Goal: Communication & Community: Answer question/provide support

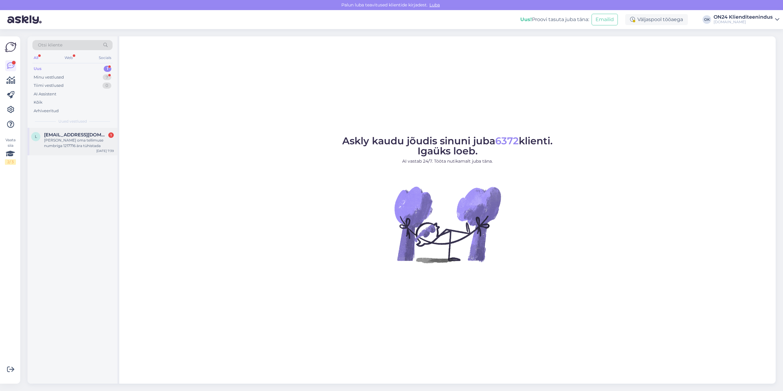
click at [66, 148] on div "[PERSON_NAME] oma tellimuse numbriga 1217716 ära tühistada" at bounding box center [79, 143] width 70 height 11
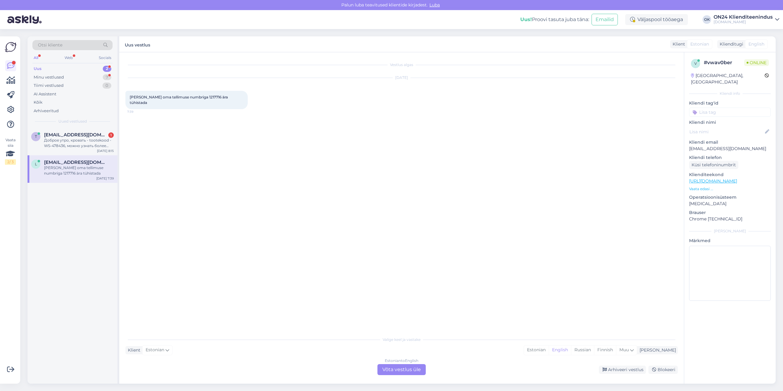
click at [199, 97] on span "[PERSON_NAME] oma tellimuse numbriga 1217716 ära tühistada" at bounding box center [179, 100] width 99 height 10
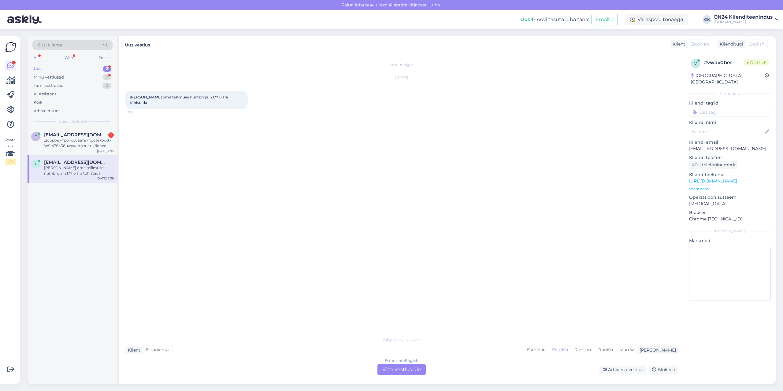
click at [200, 97] on span "[PERSON_NAME] oma tellimuse numbriga 1217716 ära tühistada" at bounding box center [179, 100] width 99 height 10
copy span "1217716"
click at [549, 351] on div "Estonian" at bounding box center [536, 350] width 25 height 9
click at [399, 368] on div "Estonian to Estonian Võta vestlus üle" at bounding box center [402, 369] width 48 height 11
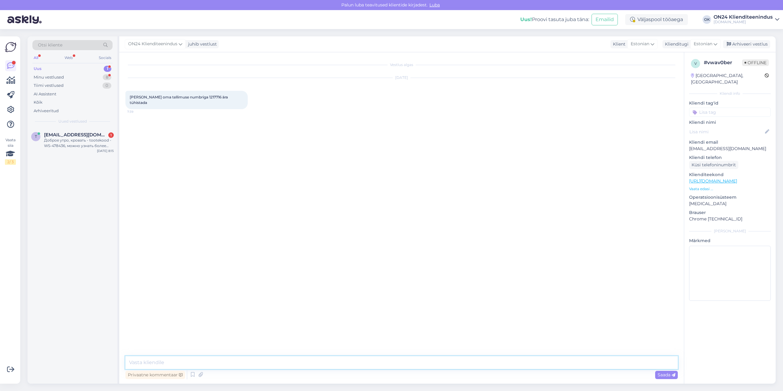
click at [380, 358] on textarea at bounding box center [401, 363] width 553 height 13
type textarea "Tere. Leping on allkirja ootel. Mis põhjusel soovite tühistada? [PERSON_NAME], …"
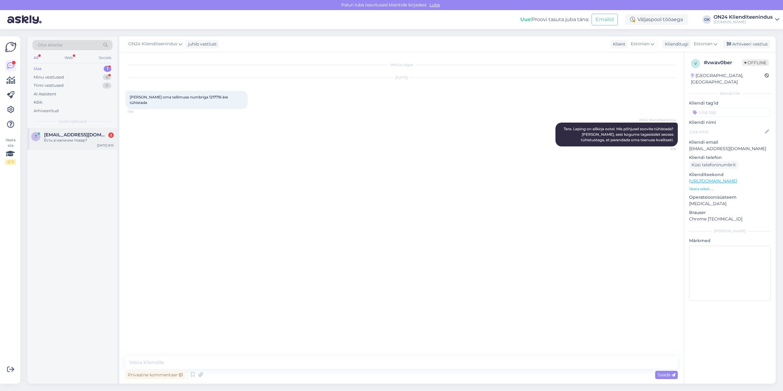
click at [74, 141] on div "Есть в наличии товар?" at bounding box center [79, 141] width 70 height 6
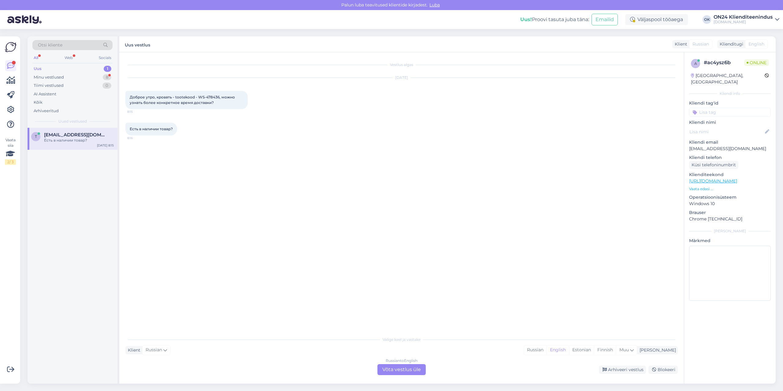
click at [209, 97] on span "Доброе утро, кровать - tootekood - WS-478436, можно узнать более конкретное вре…" at bounding box center [183, 100] width 106 height 10
copy span "478436"
click at [594, 350] on div "Estonian" at bounding box center [581, 350] width 25 height 9
click at [426, 368] on div "Russian to Estonian Võta vestlus üle" at bounding box center [401, 369] width 53 height 11
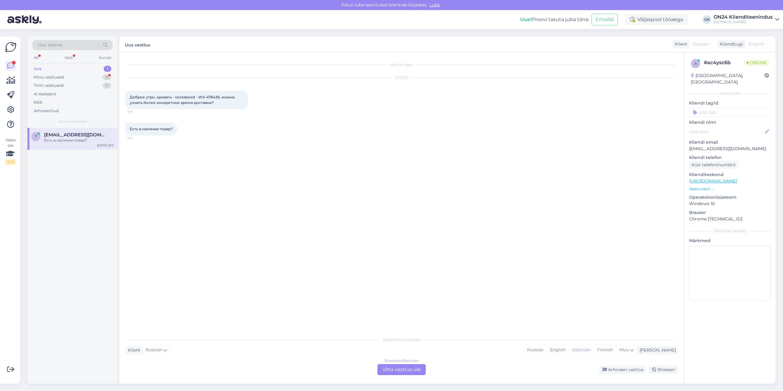
click at [418, 369] on div "Russian to Estonian Võta vestlus üle" at bounding box center [402, 369] width 48 height 11
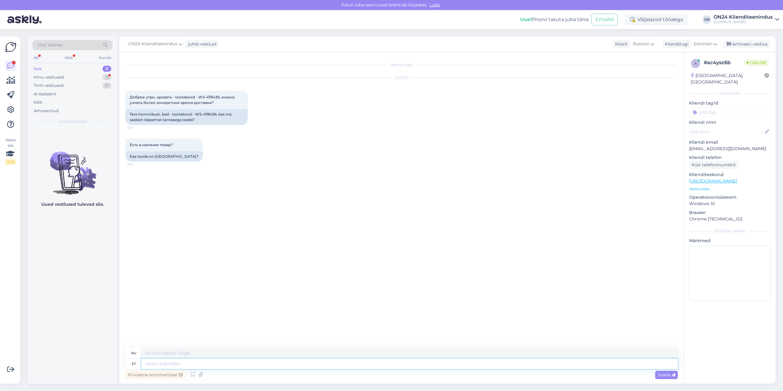
click at [390, 362] on textarea at bounding box center [409, 364] width 537 height 10
type textarea "Tere"
type textarea "Привет"
type textarea "Tere hommikust."
type textarea "Доброе утро."
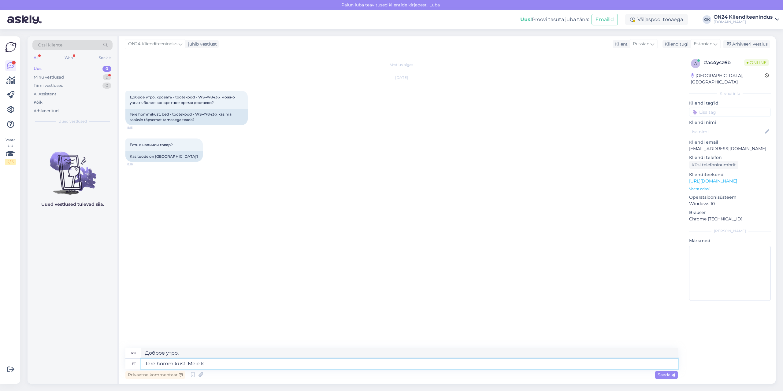
type textarea "Tere hommikust. Meie ka"
type textarea "Доброе утро. Мы"
type textarea "Tere hommikust. Meie kaup o"
type textarea "Доброе утро. Наши товары."
type textarea "Tere hommikust. Meie kaup on t"
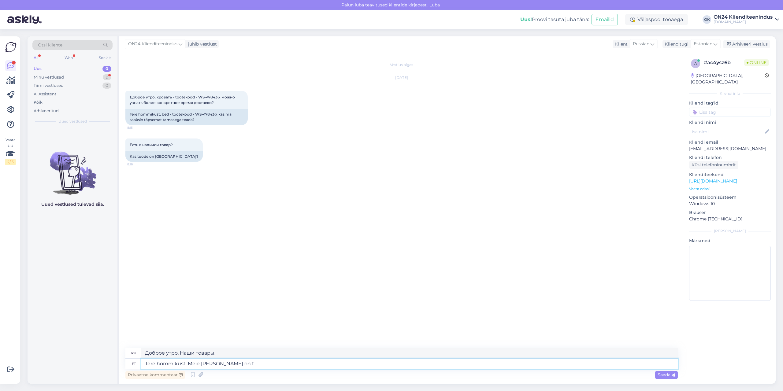
type textarea "Доброе утро. Наши товары"
type textarea "Tere hommikust. Meie kaup on tellimisega."
type textarea "Доброе утро. Наши товары изготавливаются на заказ."
type textarea "Tere hommikust. Meie kaup on tellimisega. Täps"
type textarea "Доброе утро. Наши товары изготавливаются на заказ. Точно."
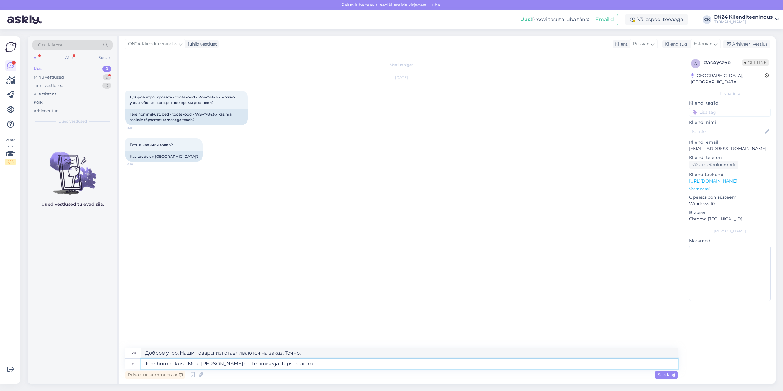
type textarea "Tere hommikust. Meie kaup on tellimisega. Täpsustan ma"
type textarea "Доброе утро. Наши товары изготавливаются на заказ. Позвольте уточнить."
type textarea "Tere hommikust. Meie kaup on tellimisega. Täpsustan maaletoojalt"
type textarea "Доброе утро. Наши товары изготавливаются на заказ. Я уточню у импортёра."
type textarea "Tere hommikust. Meie kaup on tellimisega. Täpsustan maaletoojalt tarneaja ü"
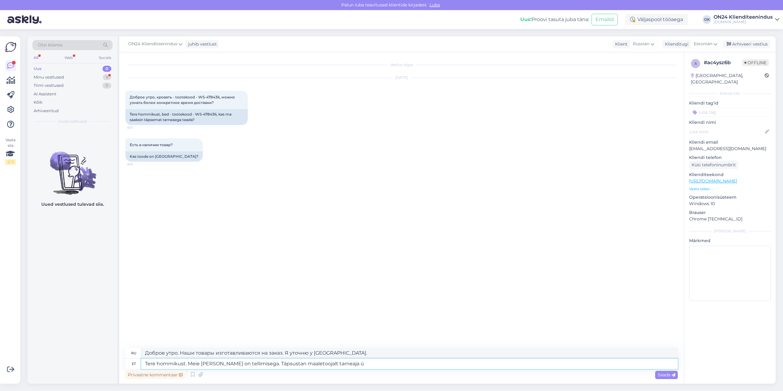
type textarea "Доброе утро. Товар заказан. Сроки поставки уточню у импортёра."
type textarea "Tere hommikust. Meie kaup on tellimisega. Täpsustan maaletoojalt tarneaja üle ja"
type textarea "Доброе утро. Наш товар заказан. Я уточню у импортёра время доставки."
type textarea "Tere hommikust. Meie kaup on tellimisega. Täpsustan maaletoojalt tarneaja üle j…"
type textarea "Доброе утро. Наш товар заказан. Я уточню у импортёра время доставки и"
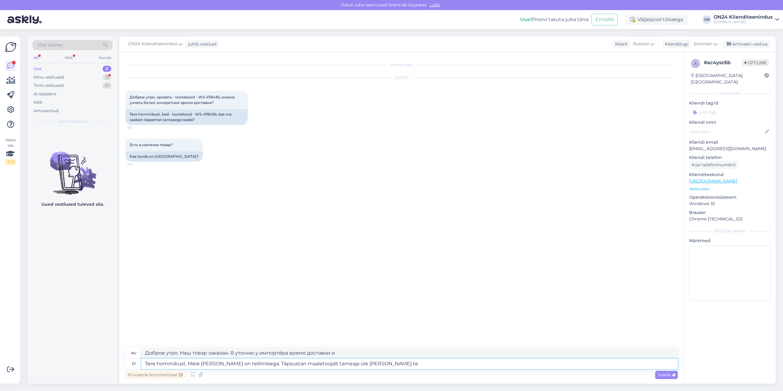
type textarea "Tere hommikust. Meie kaup on tellimisega. Täpsustan maaletoojalt tarneaja üle j…"
type textarea "Доброе утро. Наш товар заказан. Я уточню время доставки у импортёра и дам"
type textarea "Tere hommikust. Meie kaup on tellimisega. Täpsustan maaletoojalt tarneaja üle j…"
type textarea "Доброе утро. Наш товар заказан. Я уточню у импортёра время доставки и сообщу ва…"
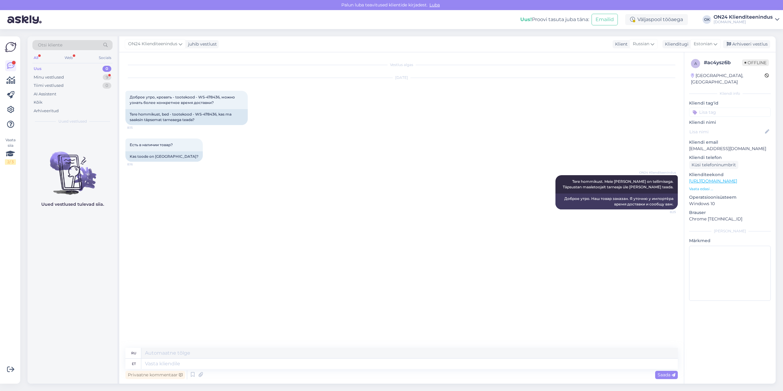
click at [59, 72] on div "Uus 0" at bounding box center [72, 69] width 80 height 9
click at [59, 74] on div "Minu vestlused" at bounding box center [49, 77] width 30 height 6
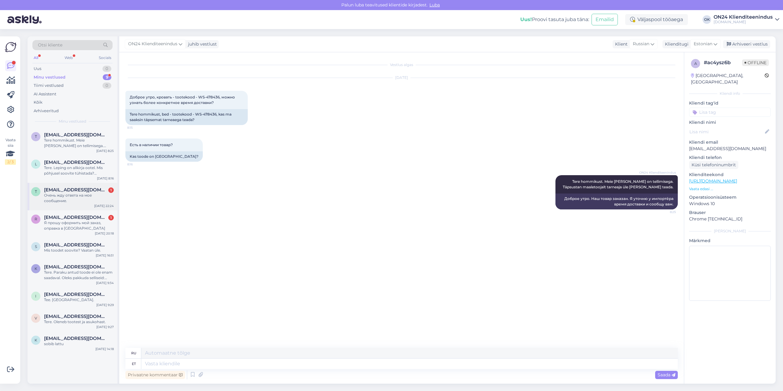
click at [68, 196] on div "Очень жду ответа на мое сообщение." at bounding box center [79, 198] width 70 height 11
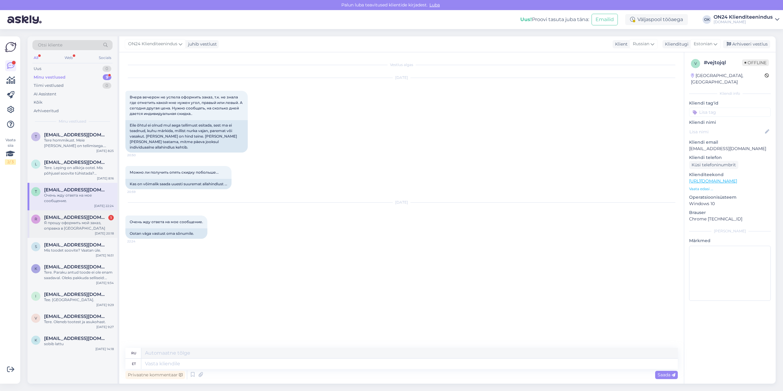
click at [58, 220] on div "Я прошу оформить мой заказ, оправка в Ориссааре" at bounding box center [79, 225] width 70 height 11
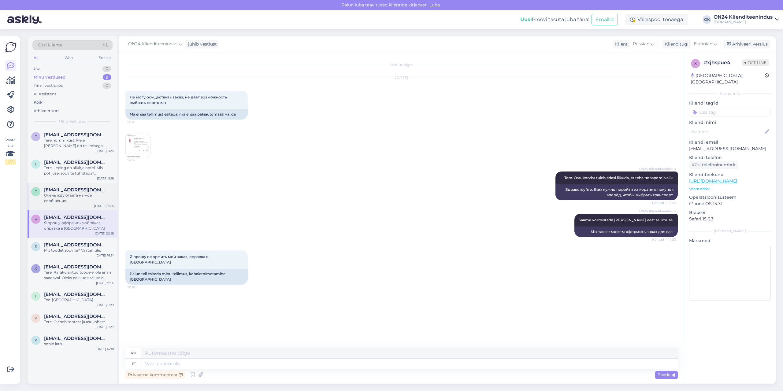
click at [84, 192] on div "trulling@mail.ru" at bounding box center [79, 190] width 70 height 6
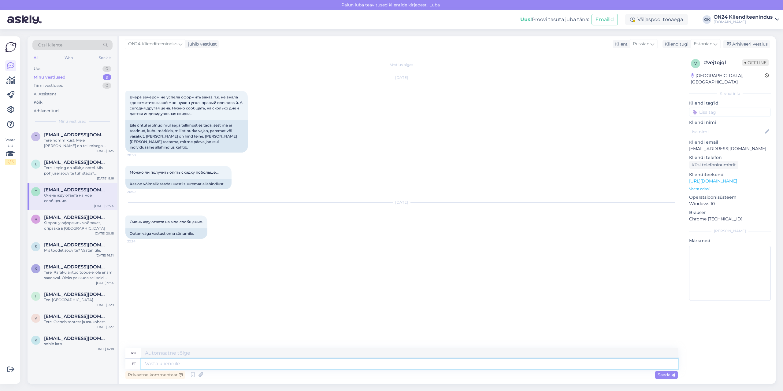
click at [152, 366] on textarea at bounding box center [409, 364] width 537 height 10
type textarea "Tere."
type textarea "Привет."
type textarea "Tere. Uurin j"
type textarea "Привет. Я провожу исследование."
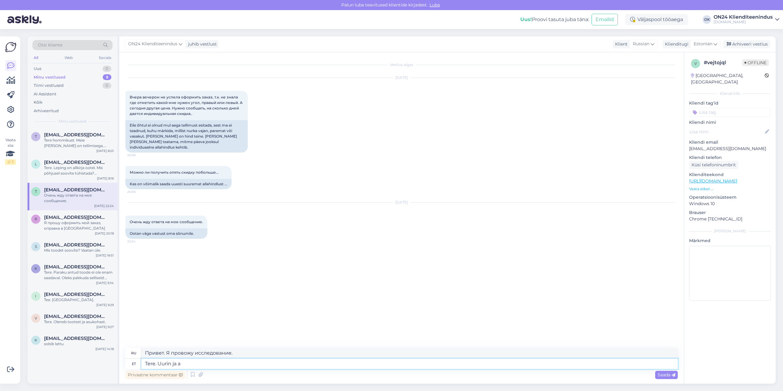
type textarea "Tere. Uurin ja an"
type textarea "Здравствуйте. Я занимаюсь исследованиями и"
type textarea "Tere. Uurin ja annan te"
type textarea "Здравствуйте. Я проверю и дам"
type textarea "Tere. Uurin ja annan teada."
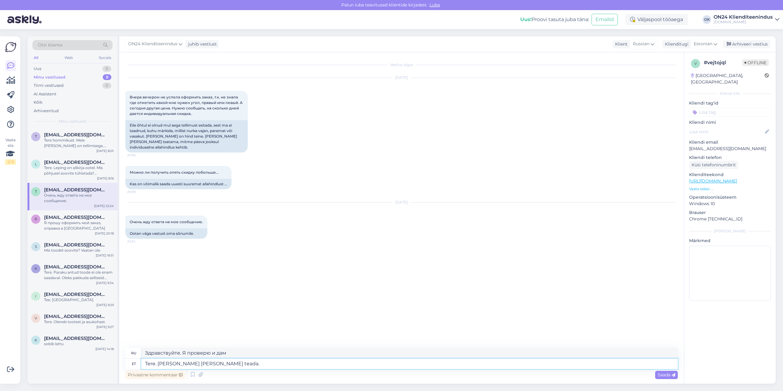
type textarea "Здравствуйте. Я разберусь и дам вам знать."
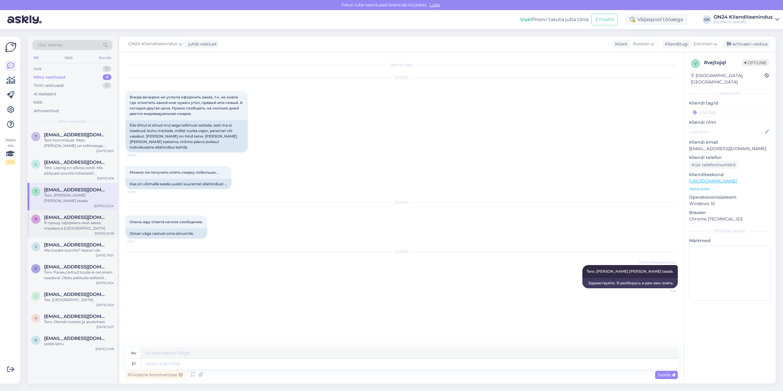
click at [72, 226] on div "r rgolub13@gmail.com Я прошу оформить мой заказ, оправка в Ориссааре Sep 10 20:…" at bounding box center [73, 225] width 90 height 28
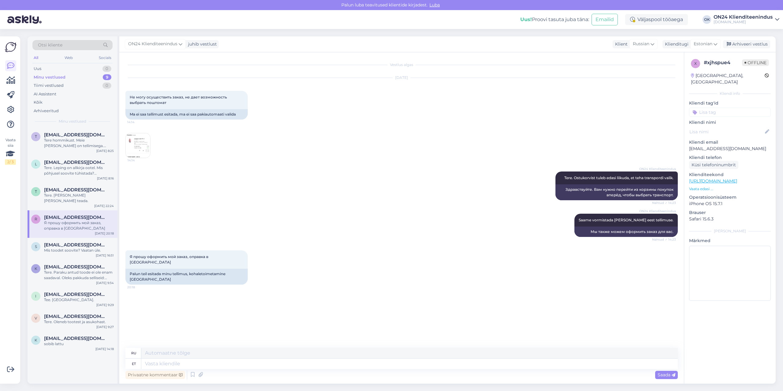
click at [706, 146] on p "rgolub13@gmail.com" at bounding box center [730, 149] width 82 height 6
copy p "rgolub13@gmail.com"
click at [226, 363] on textarea at bounding box center [409, 364] width 537 height 10
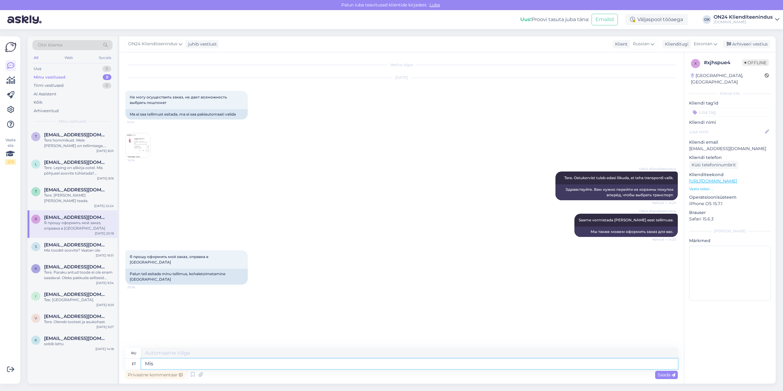
type textarea "Mis"
type textarea "Что"
click at [721, 146] on p "rgolub13@gmail.com" at bounding box center [730, 149] width 82 height 6
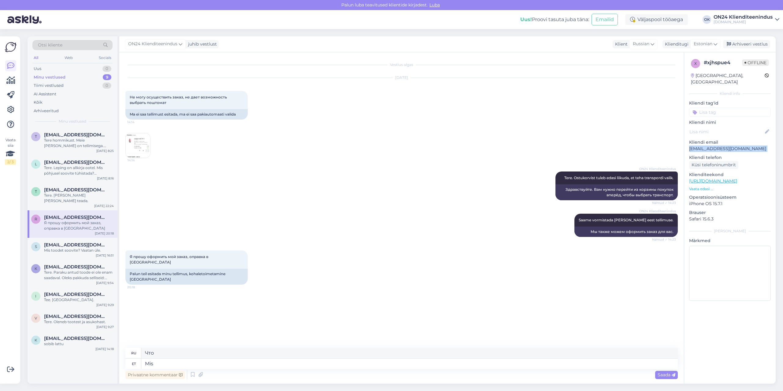
copy p "rgolub13@gmail.com"
click at [224, 370] on div "Privaatne kommentaar Saada" at bounding box center [401, 375] width 553 height 12
click at [227, 363] on textarea "Mis" at bounding box center [409, 364] width 537 height 10
type textarea "M"
click at [130, 138] on img at bounding box center [138, 145] width 24 height 24
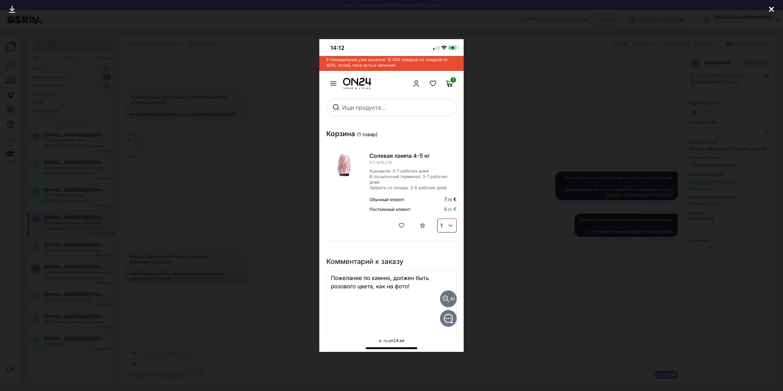
click at [194, 184] on div at bounding box center [391, 195] width 783 height 391
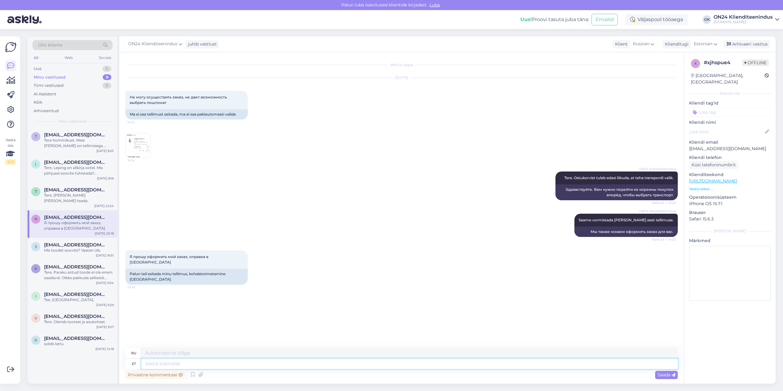
click at [233, 365] on textarea at bounding box center [409, 364] width 537 height 10
type textarea "Tere. K"
type textarea "Привет."
type textarea "Tere. Kas v"
type textarea "Привет. Это"
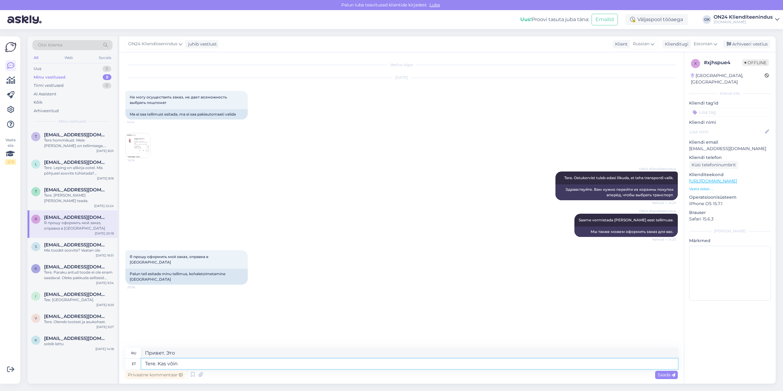
type textarea "Tere. Kas võin"
type textarea "Здравствуйте. Могу ли я"
type textarea "Tere. Kas võin Teid re"
type textarea "Здравствуйте. Можно вас пригласить?"
type textarea "Tere. Kas võin Teid regis"
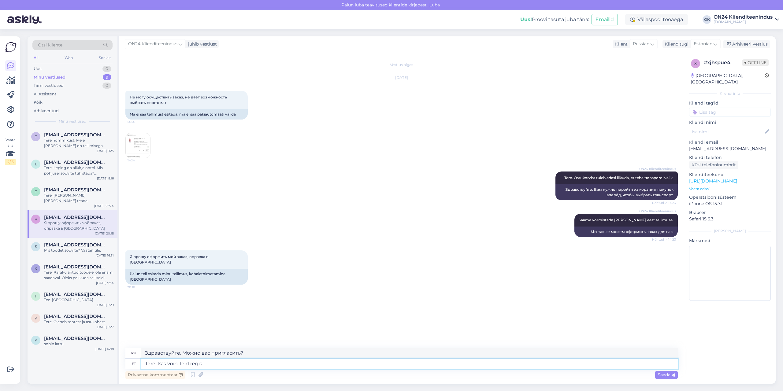
type textarea "Здравствуйте. Могу ли я вас зарегистрировать?"
type textarea "Tere. Kas võin Teid registreerida kliendiks, et"
type textarea "Здравствуйте. Могу ли я зарегистрировать вас как клиента?"
type textarea "Tere. Kas võin Teid registreerida kliendiks, et saaksite so"
type textarea "Здравствуйте. Могу ли я зарегистрировать вас как клиента, чтобы вы могли"
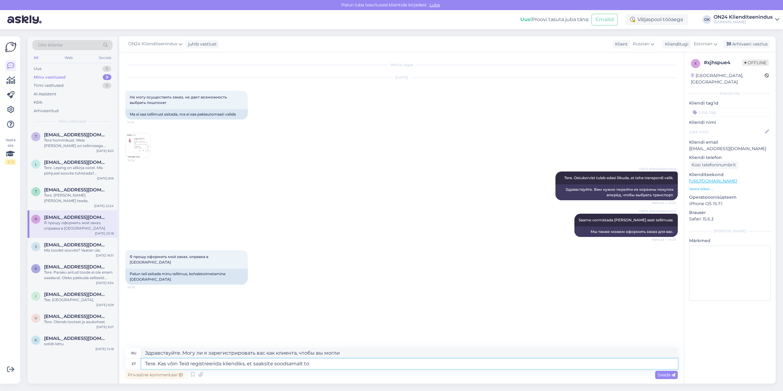
type textarea "Tere. Kas võin Teid registreerida kliendiks, et saaksite soodsamalt too"
type textarea "Здравствуйте. Могу ли я зарегистрировать вас как клиента, чтобы вы могли получи…"
type textarea "Tere. Kas võin Teid registreerida kliendiks, et saaksite soodsamalt toote?"
type textarea "Здравствуйте. Могу ли я зарегистрировать вас как клиента, чтобы вы могли приобр…"
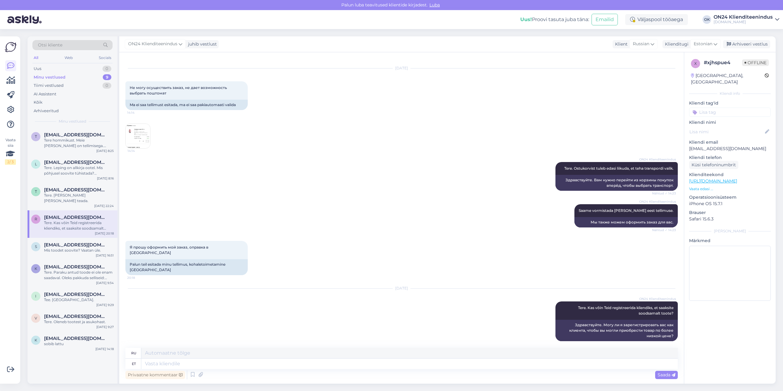
click at [139, 136] on img at bounding box center [138, 136] width 24 height 24
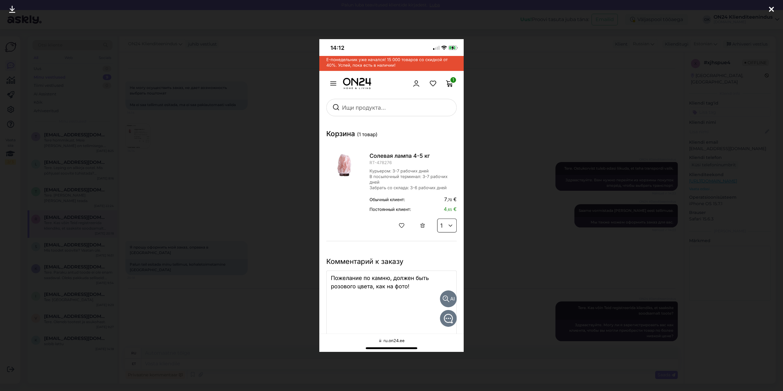
click at [210, 153] on div at bounding box center [391, 195] width 783 height 391
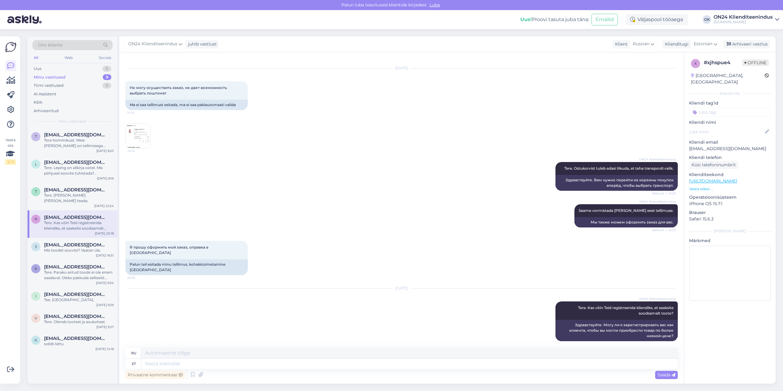
click at [136, 134] on img at bounding box center [138, 136] width 24 height 24
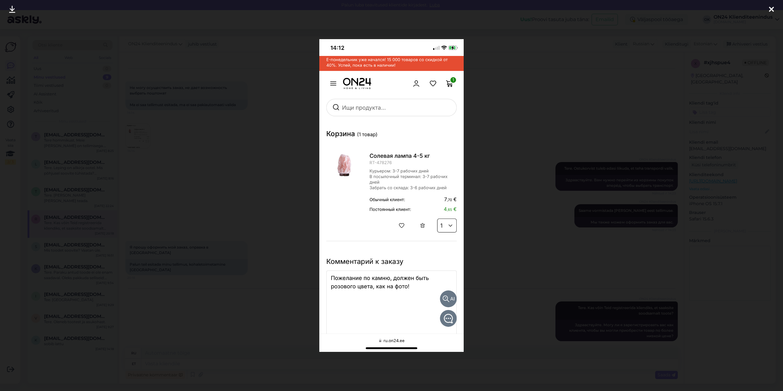
click at [213, 152] on div at bounding box center [391, 195] width 783 height 391
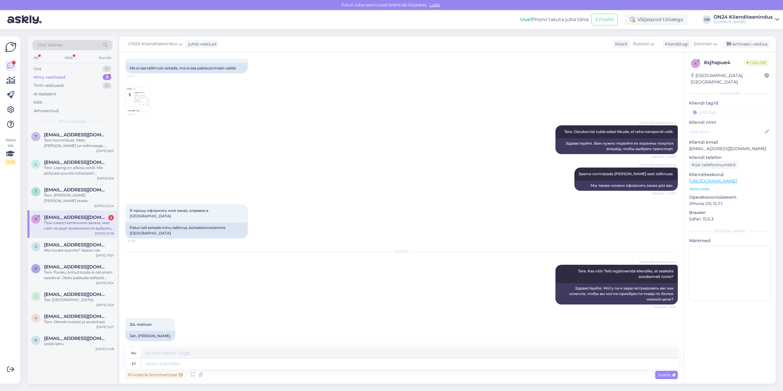
scroll to position [127, 0]
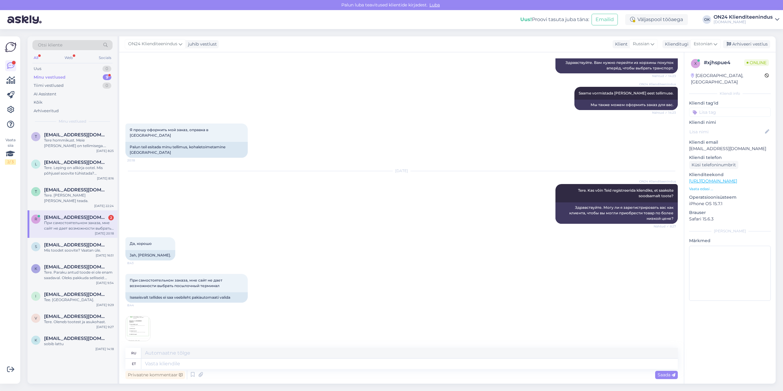
click at [269, 324] on div "При самостоятельном заказа, мне сайт не дает возможности выбрать посылочный тер…" at bounding box center [401, 307] width 553 height 81
click at [137, 322] on img at bounding box center [138, 329] width 24 height 24
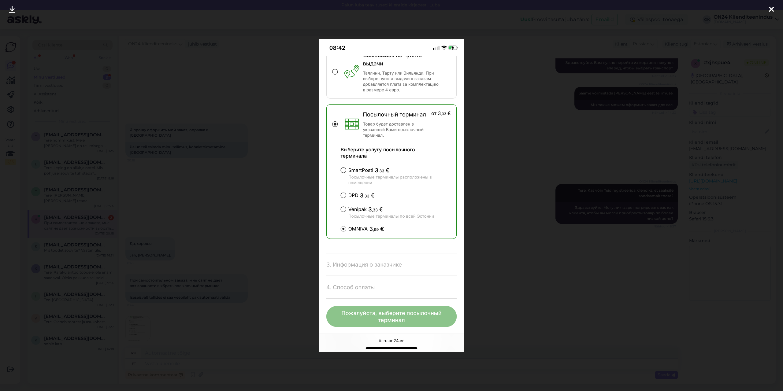
click at [245, 246] on div at bounding box center [391, 195] width 783 height 391
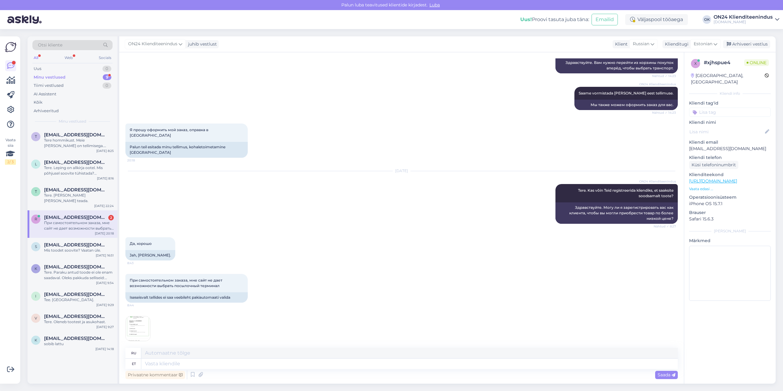
click at [698, 146] on p "rgolub13@gmail.com" at bounding box center [730, 149] width 82 height 6
copy p "rgolub13@gmail.com"
click at [203, 365] on textarea at bounding box center [409, 364] width 537 height 10
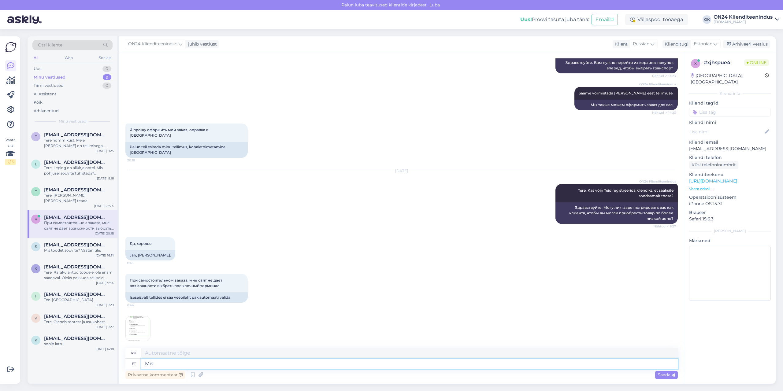
type textarea "Mis"
type textarea "Что"
type textarea "Mis Teie n"
type textarea "А какой у тебя?"
type textarea "Mis Teie ni"
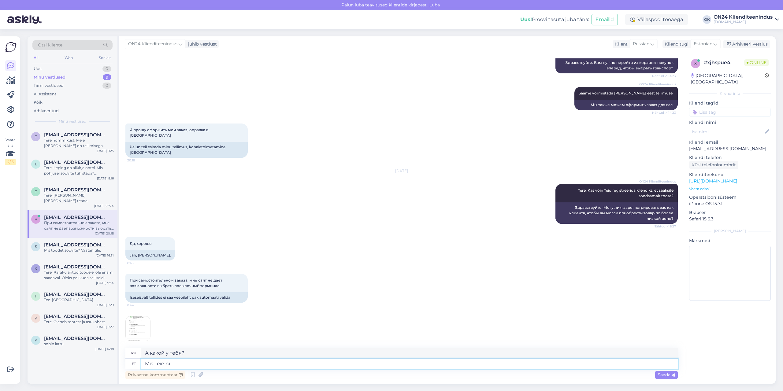
type textarea "Что ты имеешь в виду?"
type textarea "Mis Teie nimi o"
type textarea "Как вас зовут?"
type textarea "Mis"
type textarea "А какой у тебя?"
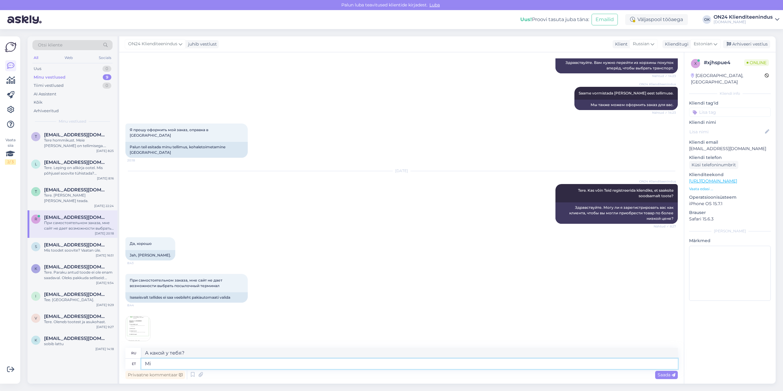
type textarea "M"
type textarea "Что"
type textarea "Palun"
type textarea "Пожалуйста"
type textarea "Palun edastage ma"
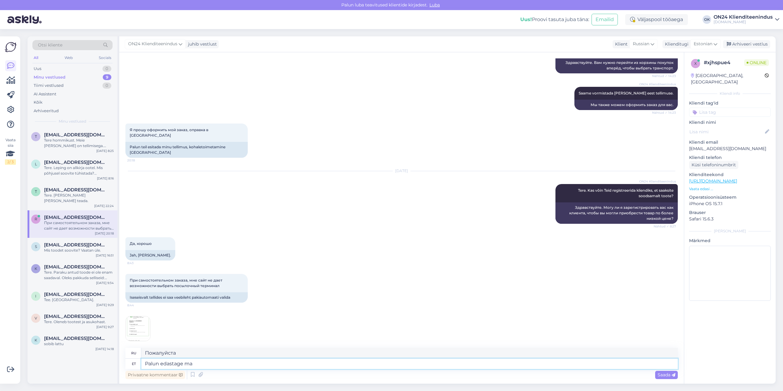
type textarea "Пожалуйста, перешлите"
type textarea "Palun edastage maksja an"
type textarea "Пожалуйста, укажите плательщика."
type textarea "Palun edastage maksja andmed"
type textarea "Пожалуйста, укажите данные плательщика."
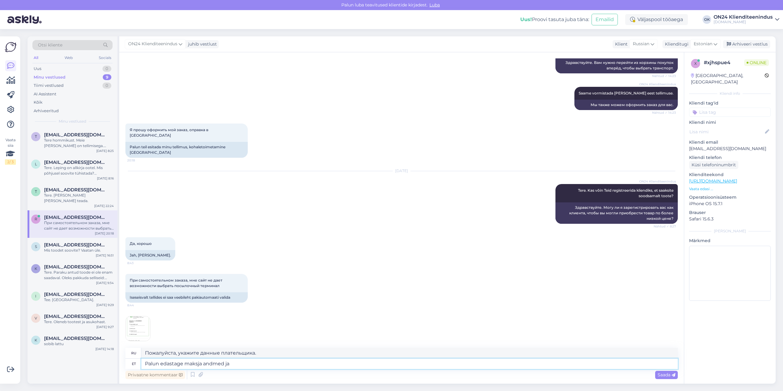
type textarea "Palun edastage maksja andmed ja"
type textarea "Пожалуйста, укажите данные плательщика и"
type textarea "Palun edastage maksja andmed ja telefoninumber"
type textarea "Пожалуйста, укажите данные плательщика и номер телефона."
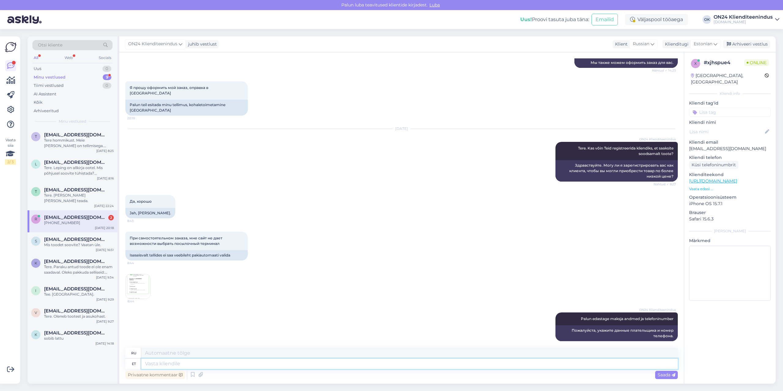
scroll to position [243, 0]
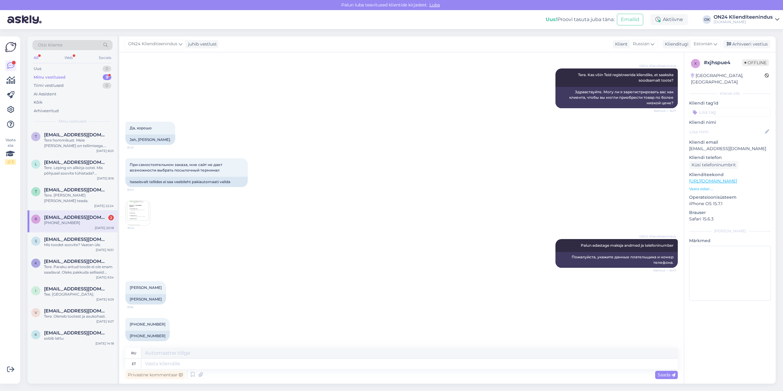
click at [73, 220] on div "r rgolub13@gmail.com 2 +372 529 0058 Sep 10 20:18" at bounding box center [73, 222] width 90 height 22
click at [718, 146] on p "rgolub13@gmail.com" at bounding box center [730, 149] width 82 height 6
drag, startPoint x: 718, startPoint y: 140, endPoint x: 677, endPoint y: 143, distance: 41.1
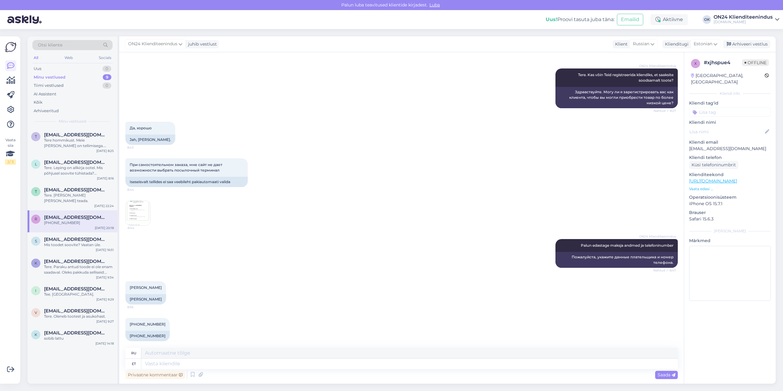
click at [677, 143] on div "Vestlus algas Sep 10 2025 Не могу осуществить заказ, не дает возможность выбрат…" at bounding box center [404, 200] width 558 height 284
click at [699, 146] on p "rgolub13@gmail.com" at bounding box center [730, 149] width 82 height 6
copy p "rgolub13@gmail.com"
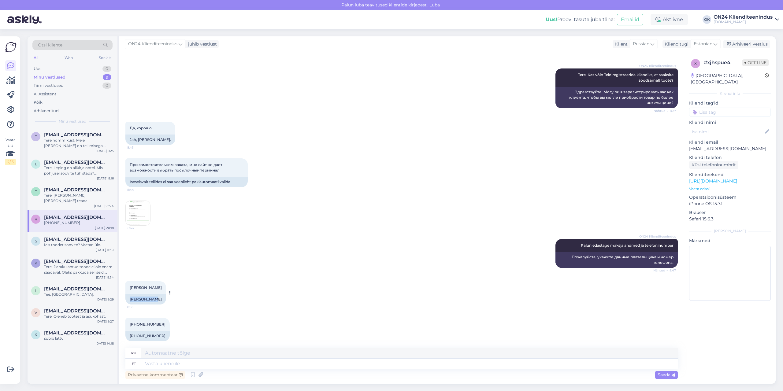
drag, startPoint x: 156, startPoint y: 293, endPoint x: 129, endPoint y: 292, distance: 27.0
click at [129, 294] on div "Roman Golub" at bounding box center [145, 299] width 41 height 10
copy div "Roman Golub"
click at [137, 209] on img at bounding box center [138, 213] width 24 height 24
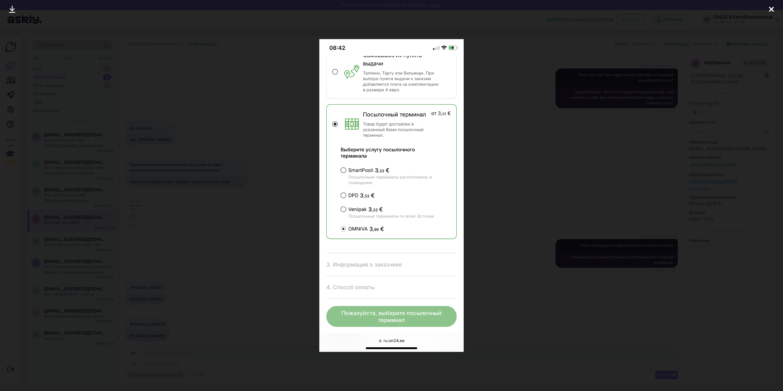
click at [241, 210] on div at bounding box center [391, 195] width 783 height 391
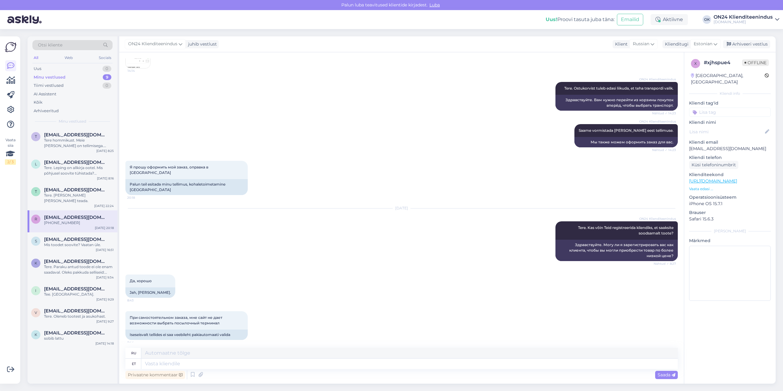
scroll to position [0, 0]
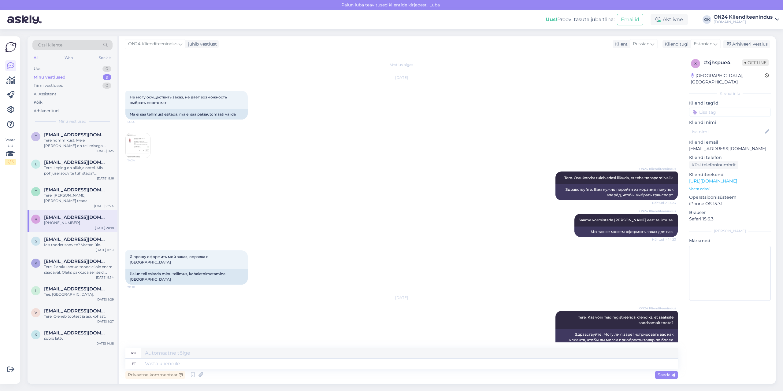
click at [142, 143] on img at bounding box center [138, 145] width 24 height 24
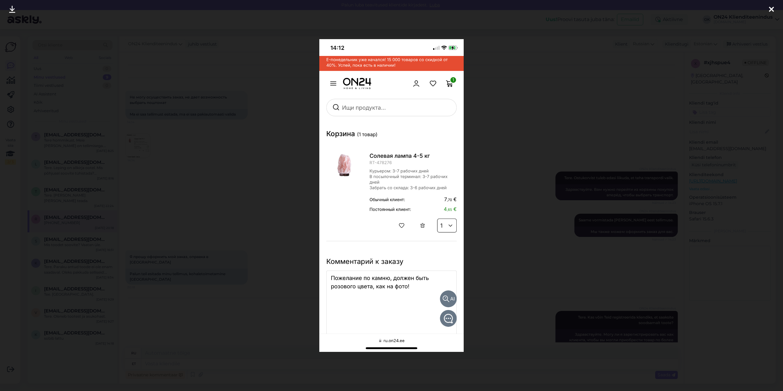
click at [210, 178] on div at bounding box center [391, 195] width 783 height 391
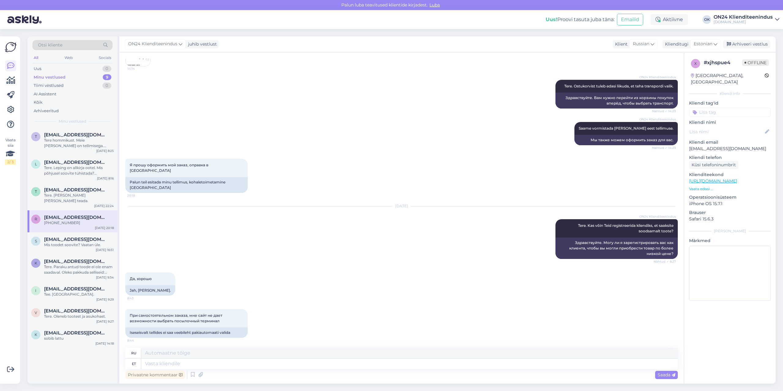
scroll to position [243, 0]
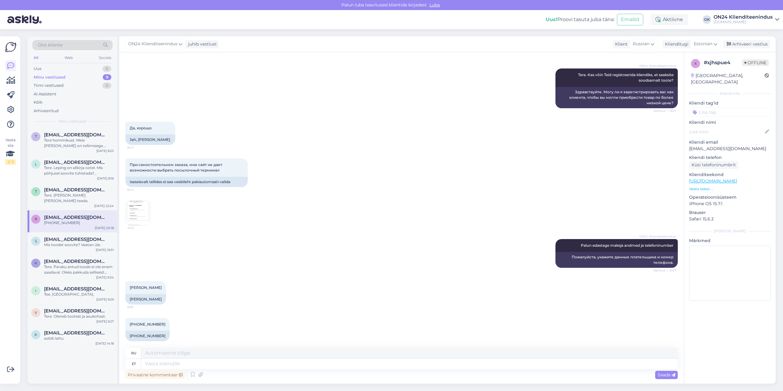
click at [143, 208] on img at bounding box center [138, 213] width 24 height 24
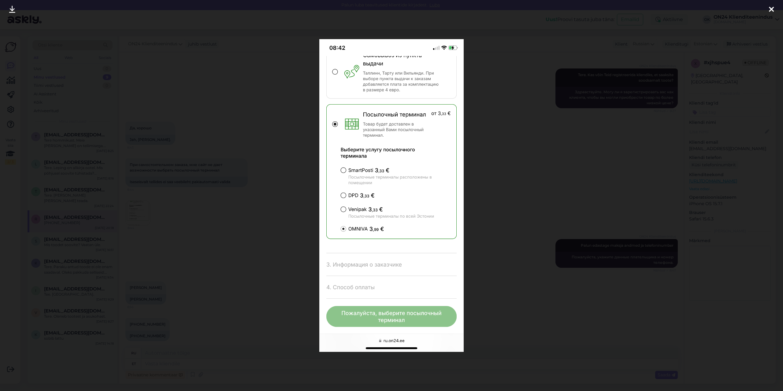
click at [211, 208] on div at bounding box center [391, 195] width 783 height 391
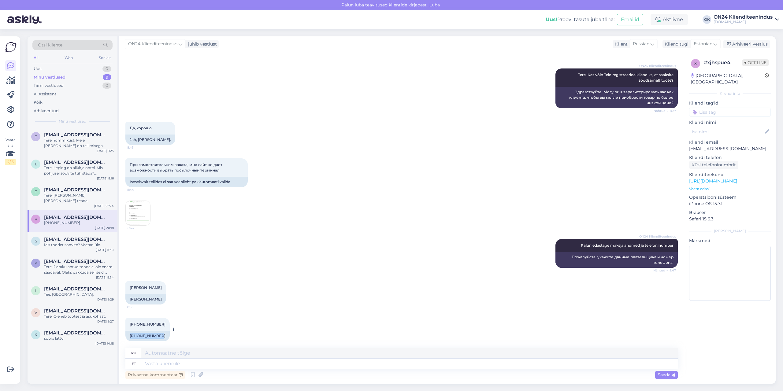
drag, startPoint x: 157, startPoint y: 329, endPoint x: 128, endPoint y: 330, distance: 29.1
click at [128, 331] on div "+372 529 0058" at bounding box center [147, 336] width 44 height 10
copy div "+372 529 0058"
click at [204, 364] on textarea at bounding box center [409, 364] width 537 height 10
type textarea "tÄNUD."
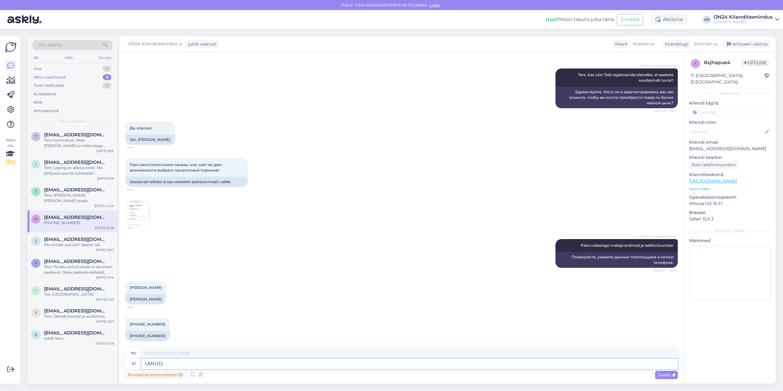
type textarea "СПАСИБО."
type textarea "t"
type textarea "Tänud."
type textarea "Спасибо."
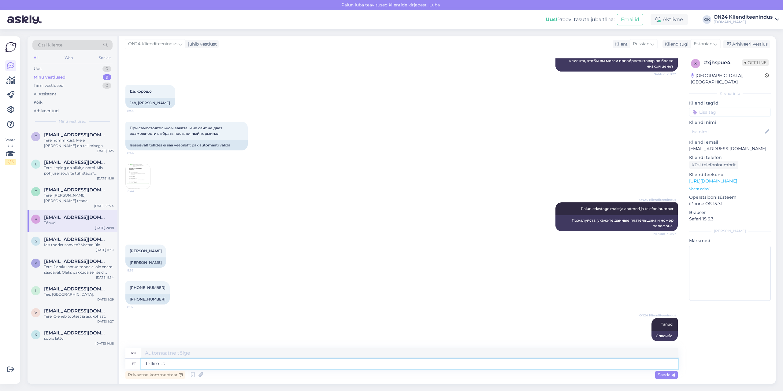
type textarea "Tellimus"
type textarea "Заказ"
type textarea "Tellimus tehtud ja"
type textarea "Заказ размещен"
type textarea "Tellimus tehtud ja arv"
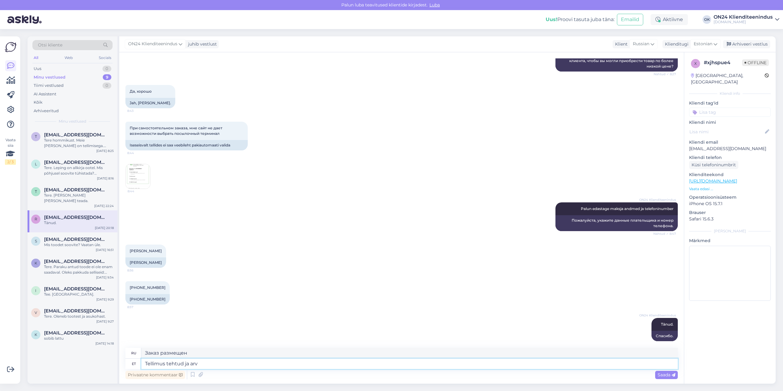
type textarea "Заказ размещен и"
type textarea "Tellimus tehtud ja arve s"
type textarea "Заказ размещен и выставлен счет"
type textarea "Tellimus tehtud ja arve saadetud e-"
type textarea "Заказ размещен и счет отправлен"
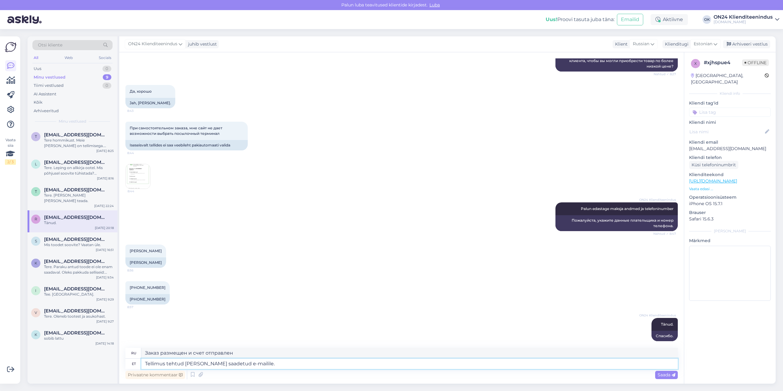
type textarea "Tellimus tehtud ja arve saadetud e-mailile."
type textarea "Заказ оформлен и счет отправлен на электронную почту."
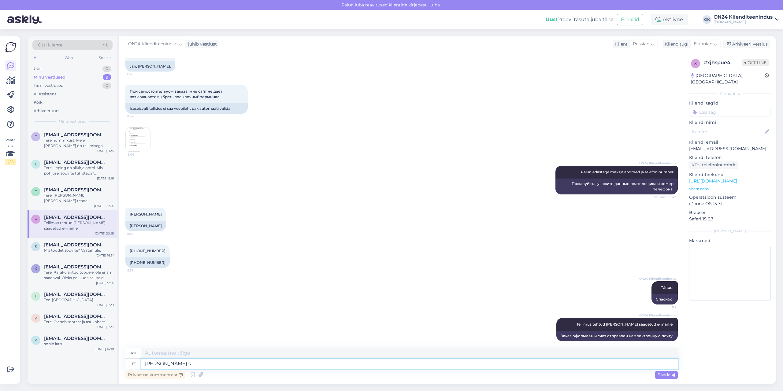
type textarea "Kaup sa"
type textarea "Товары"
type textarea "Kaup saabub"
type textarea "Товар прибывает"
type textarea "Kaup saabub Oris"
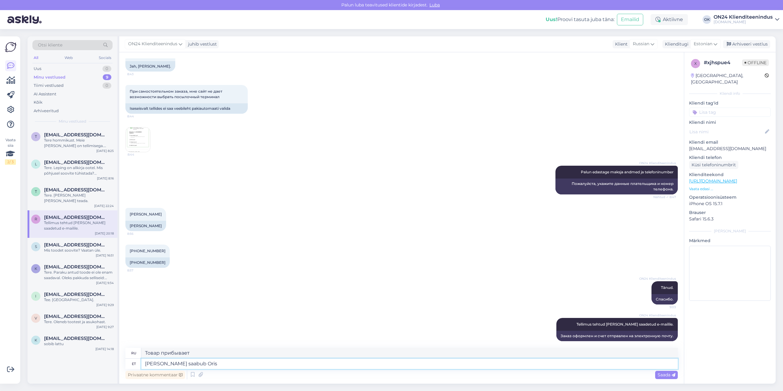
type textarea "Товар прибывает в Орис"
type textarea "Kaup saabub Orissaare"
type textarea "Товар прибывает в Ориссу."
type textarea "Kaup saabub Orissaare Coop k"
type textarea "Товары прибывают в кооператив Ориссааре."
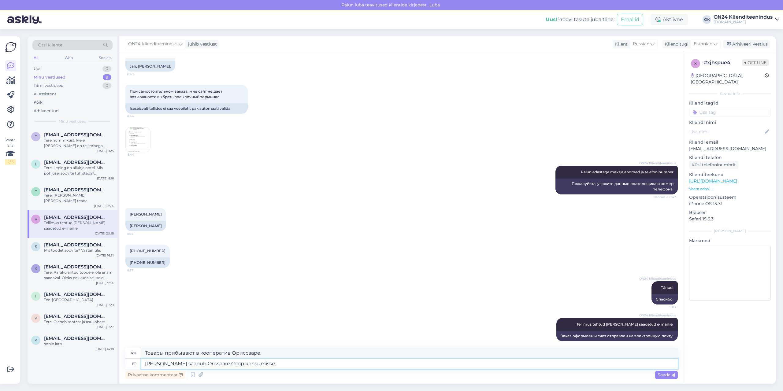
type textarea "Kaup saabub Orissaare Coop konsumisse."
type textarea "Товары поступают в потребительский магазин Orissaare Coop."
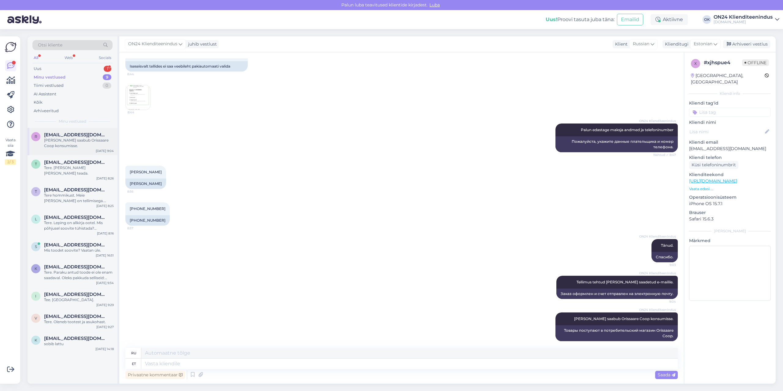
click at [69, 150] on div "r rgolub13@gmail.com Kaup saabub Orissaare Coop konsumisse. Sep 11 9:04" at bounding box center [73, 142] width 90 height 28
click at [62, 161] on span "trulling@mail.ru" at bounding box center [76, 163] width 64 height 6
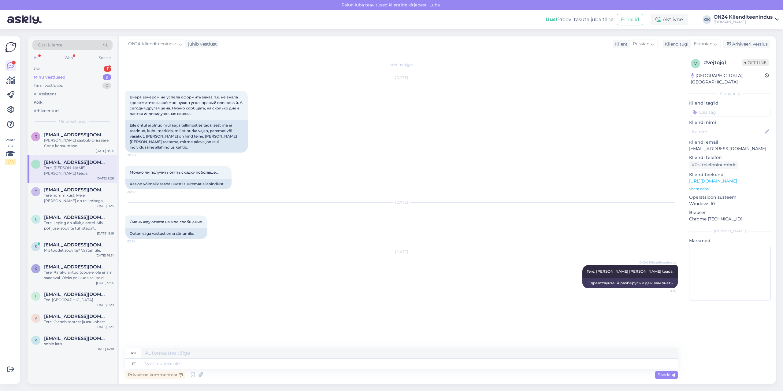
scroll to position [0, 0]
click at [68, 193] on div "Tere hommikust. Meie kaup on tellimisega. Täpsustan maaletoojalt tarneaja üle j…" at bounding box center [79, 198] width 70 height 11
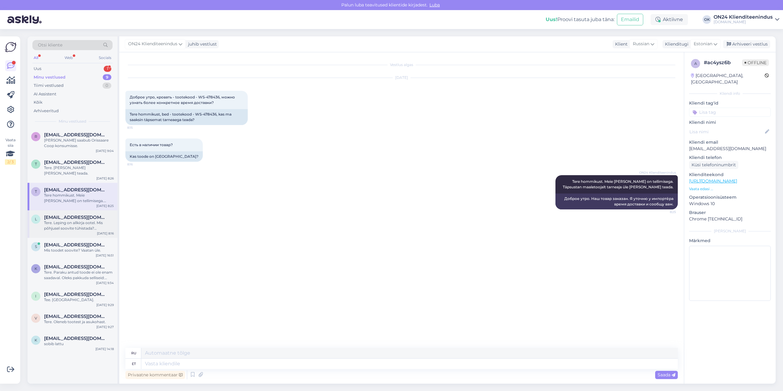
click at [71, 215] on span "lauraallik93@gmail.com" at bounding box center [76, 218] width 64 height 6
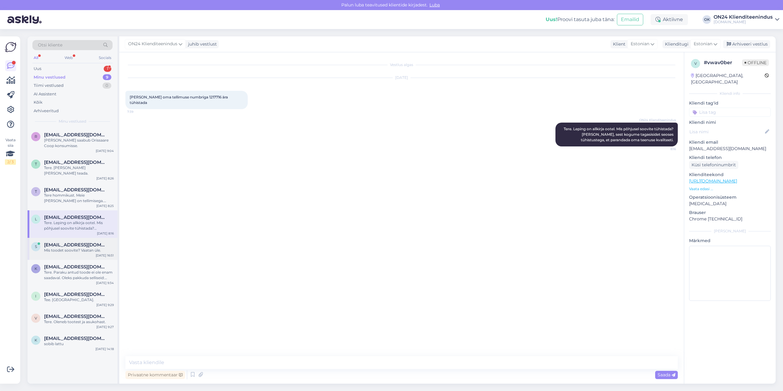
click at [72, 253] on div "s svetlanadarly13@gmail.com Mis toodet soovite? Vaatan üle. Sep 10 16:51" at bounding box center [73, 249] width 90 height 22
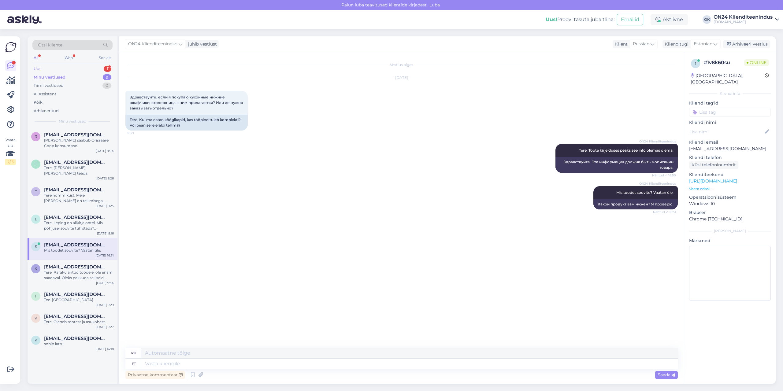
click at [77, 68] on div "Uus 1" at bounding box center [72, 69] width 80 height 9
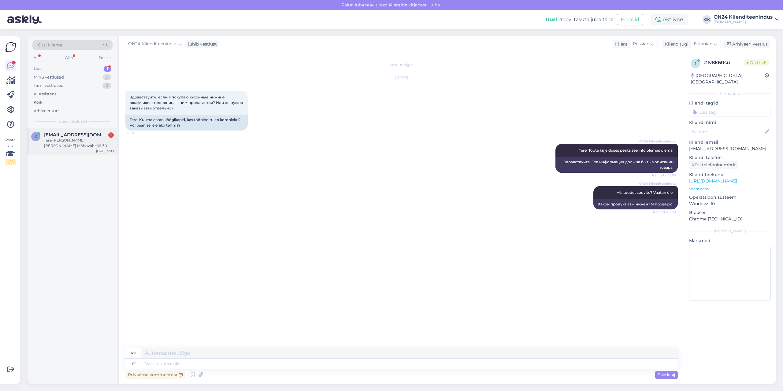
click at [87, 141] on div "Tere olen Kersti Kuusiku.Tatu Mõisavahe66-30" at bounding box center [79, 143] width 70 height 11
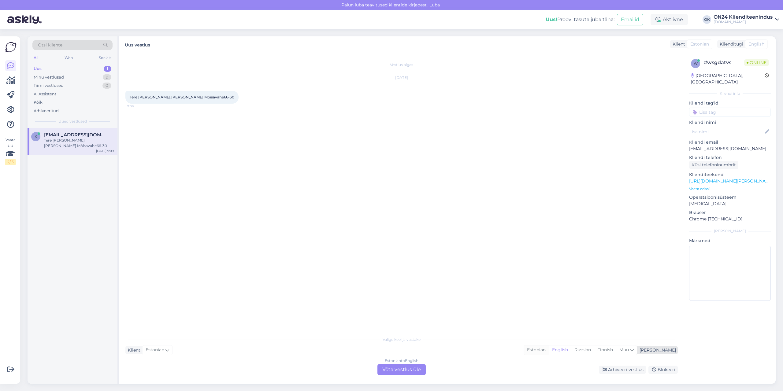
click at [549, 350] on div "Estonian" at bounding box center [536, 350] width 25 height 9
click at [379, 372] on div "Estonian to Estonian Võta vestlus üle" at bounding box center [402, 369] width 48 height 11
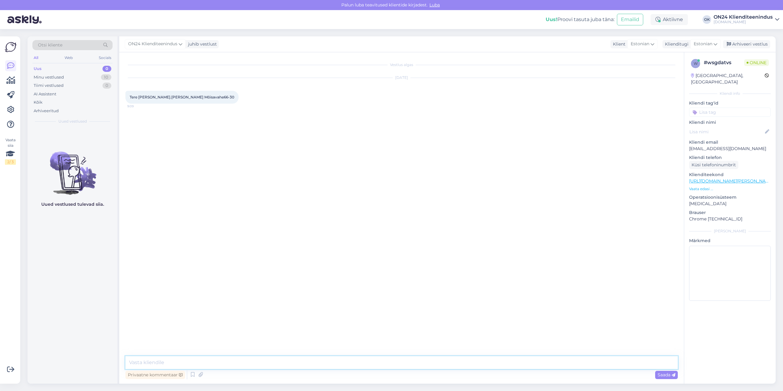
click at [368, 364] on textarea at bounding box center [401, 363] width 553 height 13
type textarea "Tere. Kuidas saame abiks olla?"
click at [74, 77] on div "Minu vestlused 10" at bounding box center [72, 77] width 80 height 9
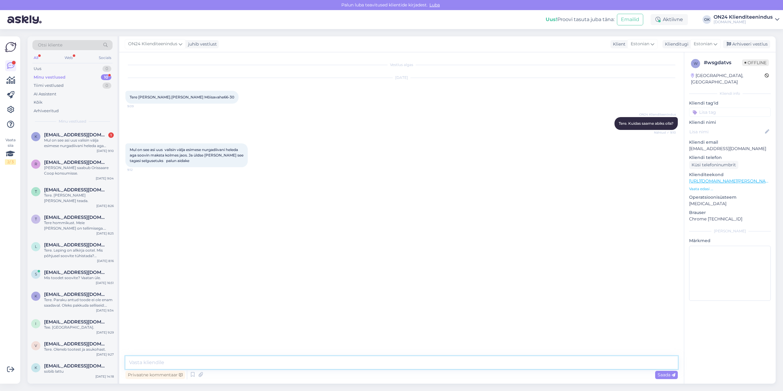
click at [173, 361] on textarea at bounding box center [401, 363] width 553 height 13
type textarea "T"
type textarea "Makseviiside alt saate valida 3-osalise järelmaksu."
click at [62, 145] on div "Makseviiside alt saate valida 3-osalise järelmaksu." at bounding box center [79, 143] width 70 height 11
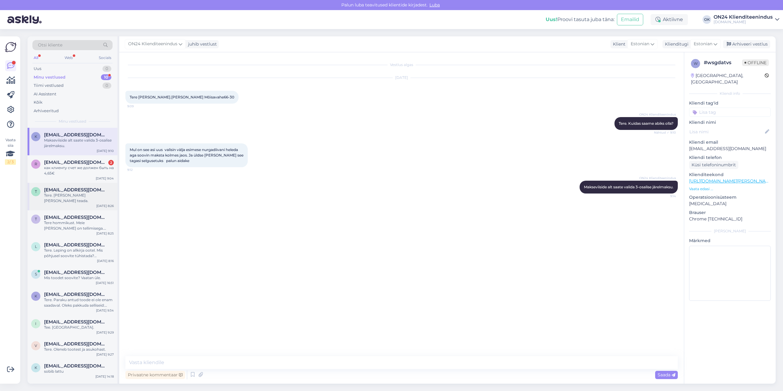
click at [64, 196] on div "Tere. Uurin ja annan teada." at bounding box center [79, 198] width 70 height 11
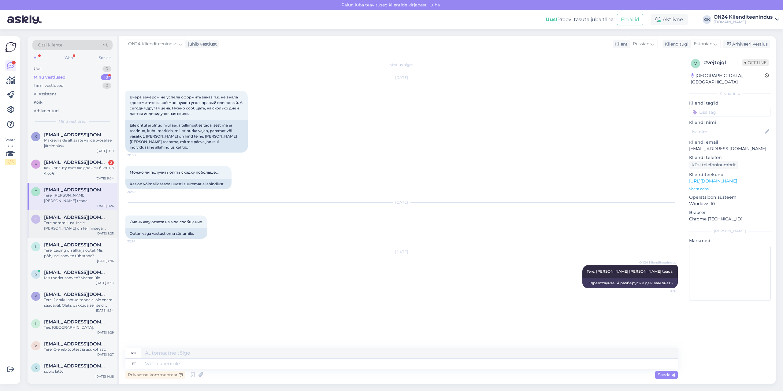
click at [63, 215] on span "tonezka.m@gmail.com" at bounding box center [76, 218] width 64 height 6
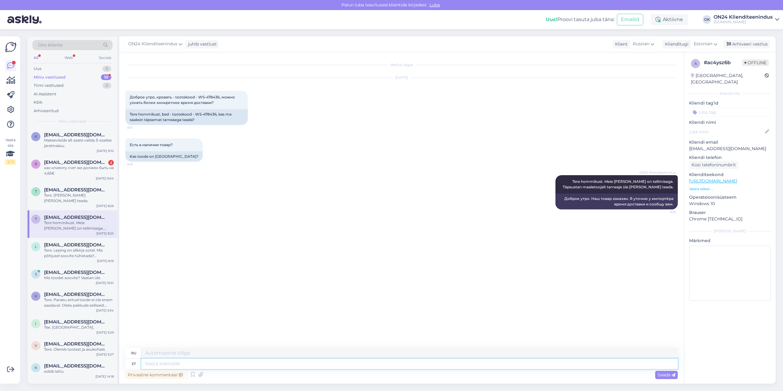
click at [184, 364] on textarea at bounding box center [409, 364] width 537 height 10
type textarea "Kui s"
type textarea "Если"
type textarea "Kui see n"
type textarea "Если это"
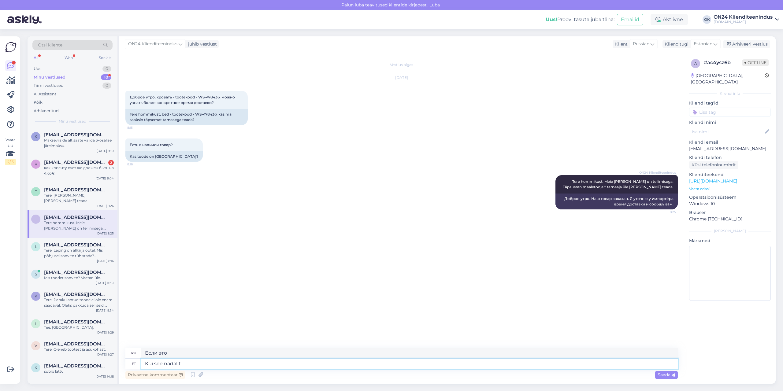
type textarea "Kui see nädal te"
type textarea "Если на этой неделе"
type textarea "Kui see nädal tehA TE"
type textarea "Если эта неделя закончится"
type textarea "Kui see nädal teha te"
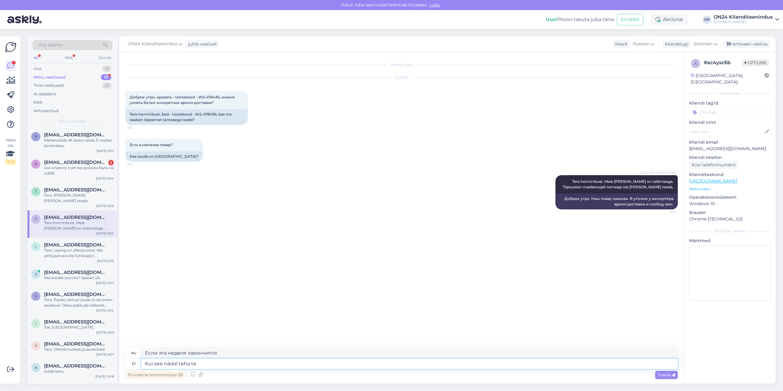
type textarea "Если вы сделаете это на этой неделе"
type textarea "Kui see nädal teha tellimus s"
type textarea "Если вы сделаете заказ на этой неделе"
type textarea "Kui see nädal teha tellimus siis t"
type textarea "Если вы сделаете заказ на этой неделе, то"
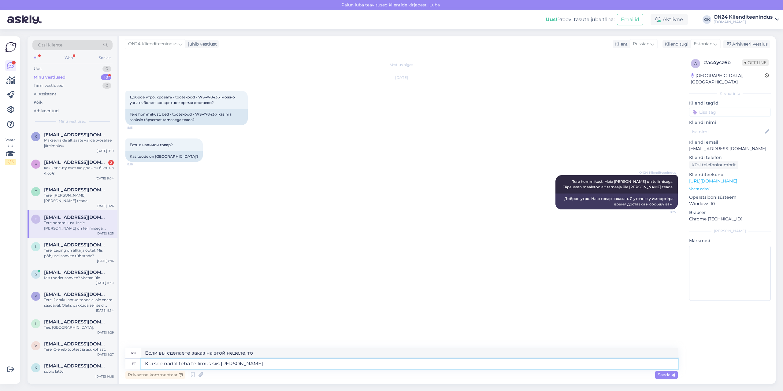
type textarea "Kui see nädal teha tellimus siis tarne meie"
type textarea "Если вы сделаете заказ на этой неделе, доставка будет"
type textarea "Kui see nädal teha tellimus siis tarne meie la"
type textarea "Если вы сделаете заказ на этой неделе, мы доставим его"
type textarea "Kui see nädal teha tellimus siis tarne meie lattu ole"
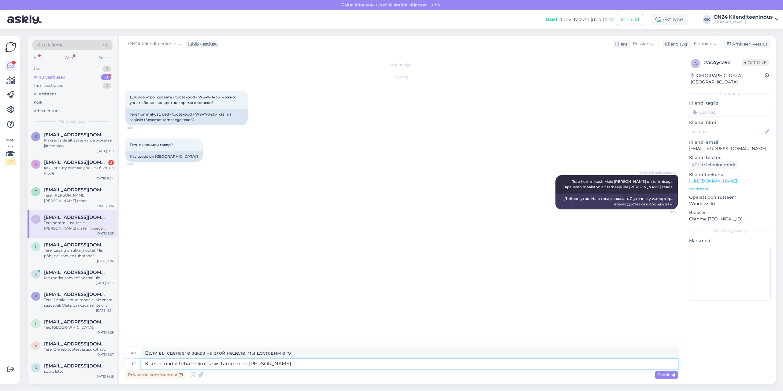
type textarea "Если вы сделаете заказ на этой неделе, доставка будет осуществлена ​​на наш скл…"
type textarea "Kui see nädal teha tellimus siis tarne meie lattu oleks"
type textarea "Если вы сделаете заказ на этой неделе, доставка на наш склад будет"
type textarea "Kui see nädal teha tellimus siis tarne meie lattu oleks 16.10."
type textarea "Если вы сделаете заказ на этой неделе, доставка на наш склад состоится 16.10."
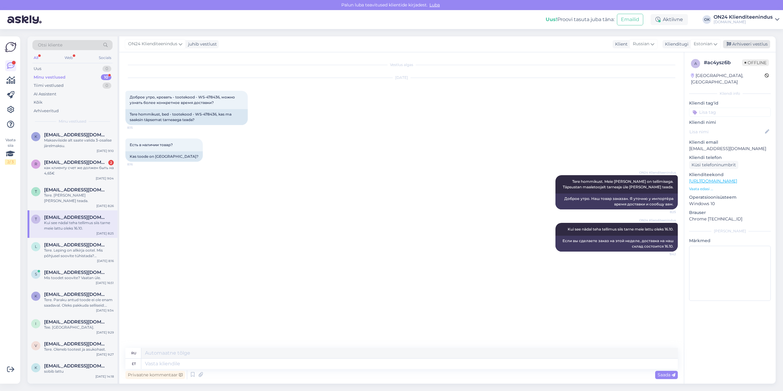
click at [736, 46] on div "Arhiveeri vestlus" at bounding box center [746, 44] width 47 height 8
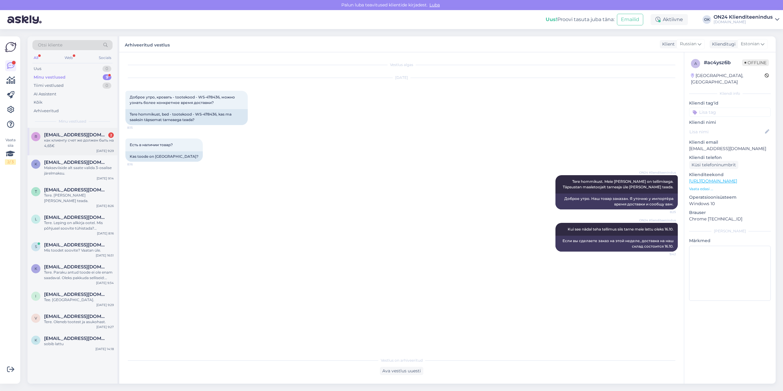
click at [81, 144] on div "как клиенту счет же должен быть на 4,65€" at bounding box center [79, 143] width 70 height 11
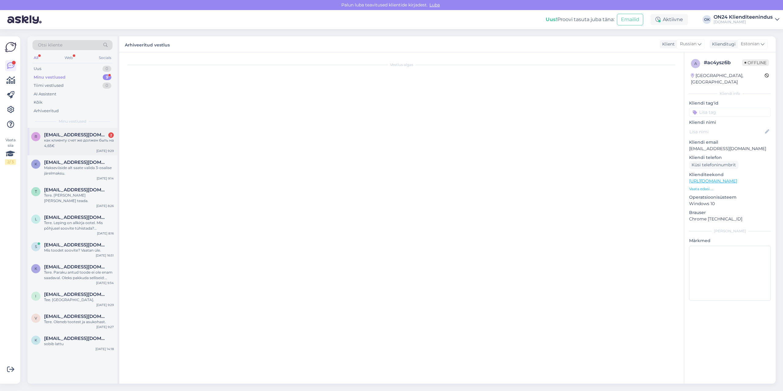
scroll to position [470, 0]
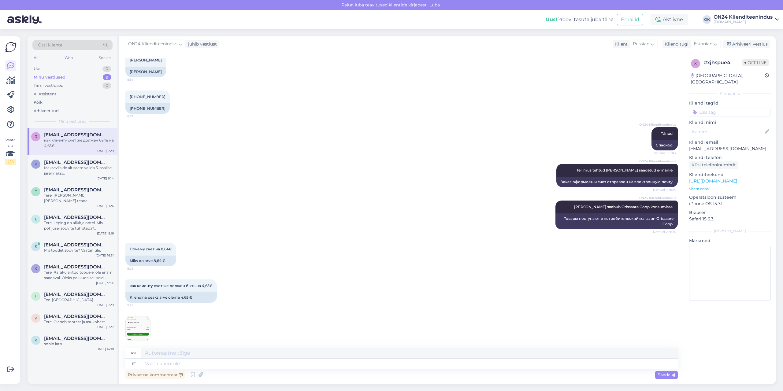
click at [144, 322] on img at bounding box center [138, 329] width 24 height 24
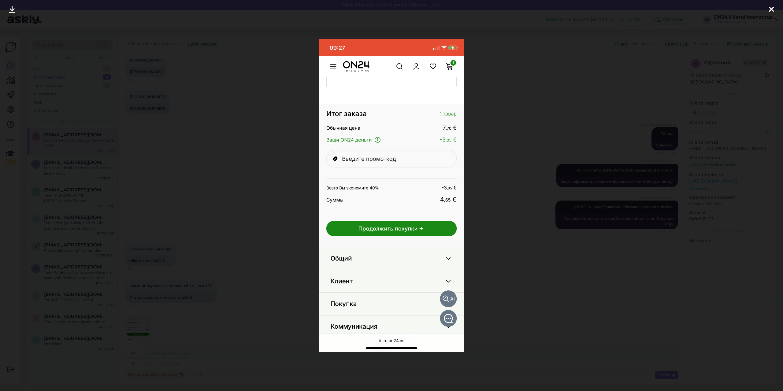
click at [229, 279] on div at bounding box center [391, 195] width 783 height 391
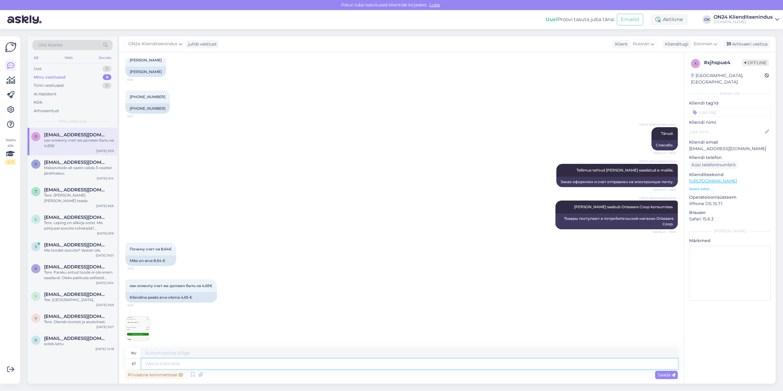
click at [184, 364] on textarea at bounding box center [409, 364] width 537 height 10
type textarea "Jah,"
type textarea "Да,"
type textarea "Jah, aga"
type textarea "Да, но"
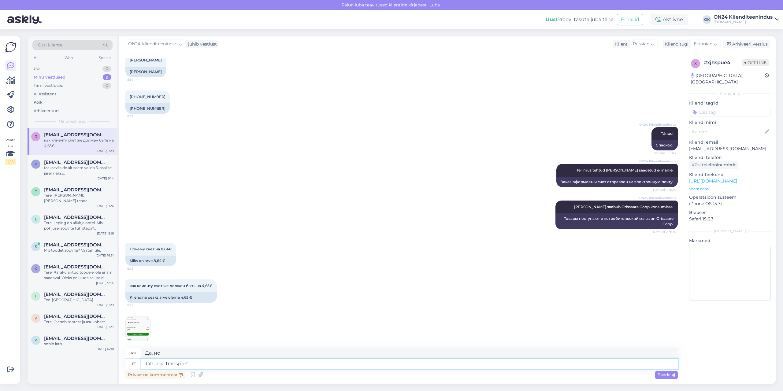
type textarea "Jah, aga transport"
type textarea "Да, но транспорт"
type textarea "Jah, aga transport pakiautomaati on"
type textarea "Да, но транспортировка к посылочному автомату"
type textarea "Jah, aga transport pakiautomaati on 3.99 e"
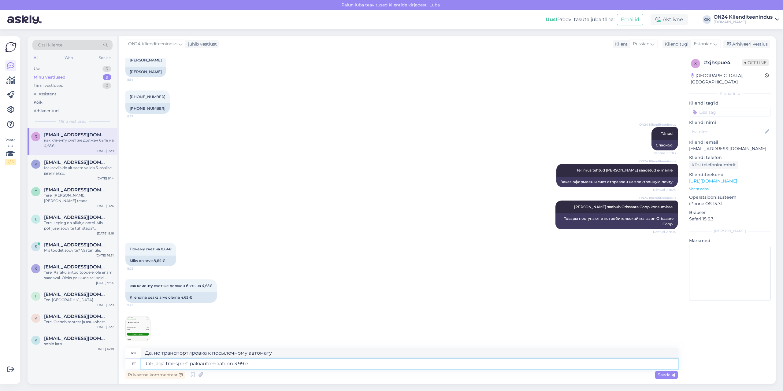
type textarea "Да, но стоимость доставки до пакомата составляет 3.99"
type textarea "Jah, aga transport pakiautomaati on 3.99 eurot."
type textarea "Да, но стоимость доставки до посылочного автомата составляет 3.99 евро."
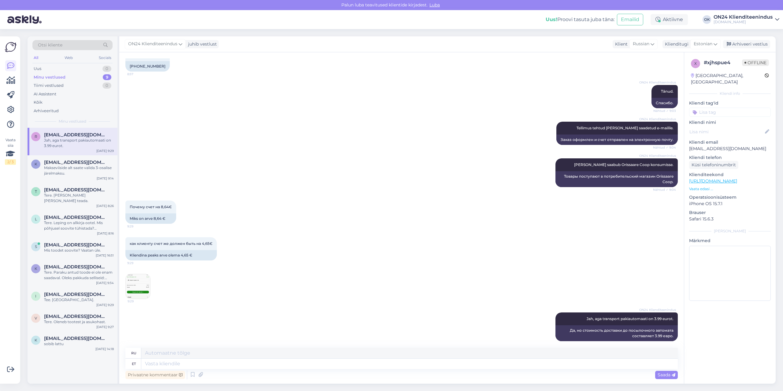
click at [146, 282] on img at bounding box center [138, 287] width 24 height 24
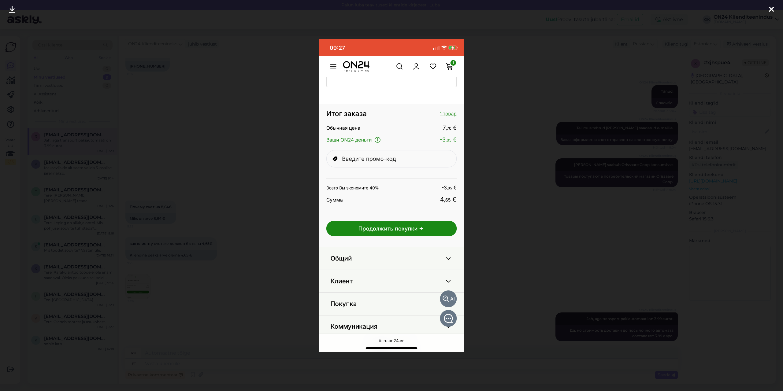
click at [222, 288] on div at bounding box center [391, 195] width 783 height 391
